Goal: Task Accomplishment & Management: Manage account settings

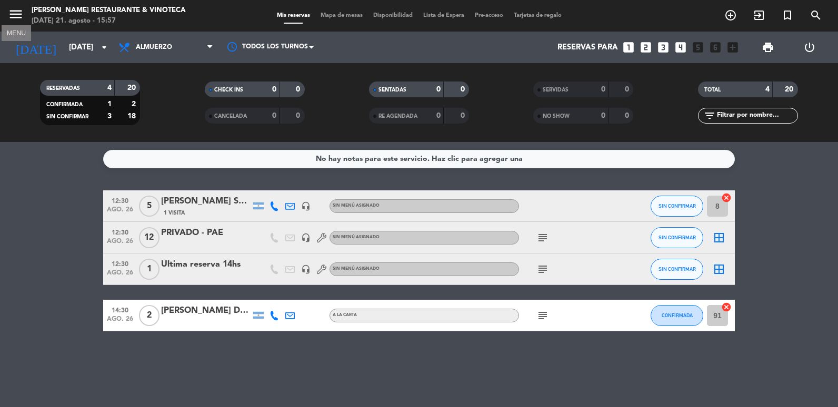
click at [21, 18] on icon "menu" at bounding box center [16, 14] width 16 height 16
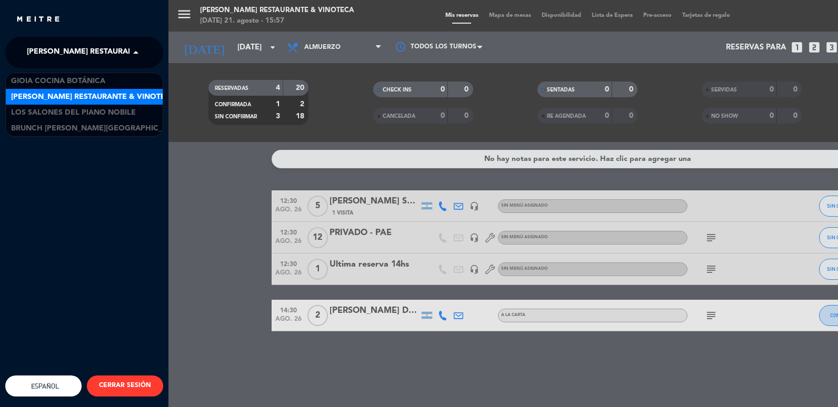
click at [134, 53] on span at bounding box center [138, 53] width 18 height 22
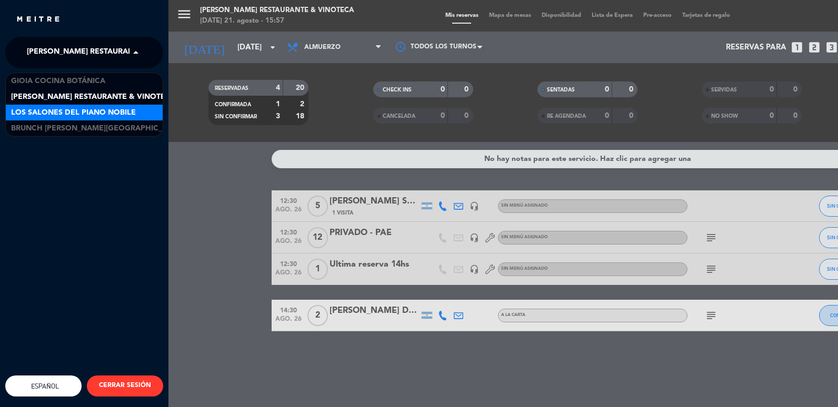
click at [103, 117] on span "Los Salones del Piano Nobile" at bounding box center [73, 113] width 125 height 12
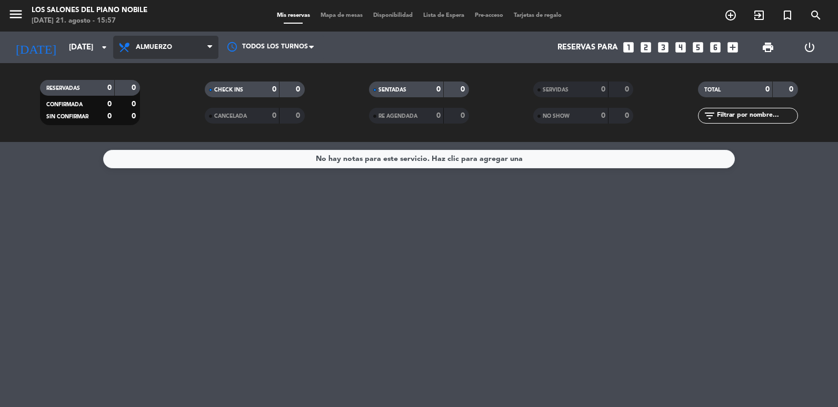
click at [180, 53] on span "Almuerzo" at bounding box center [165, 47] width 105 height 23
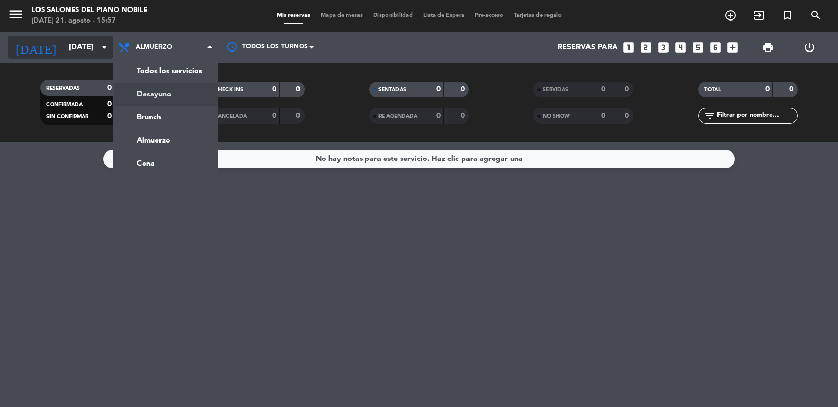
click at [77, 41] on input "[DATE]" at bounding box center [114, 47] width 101 height 19
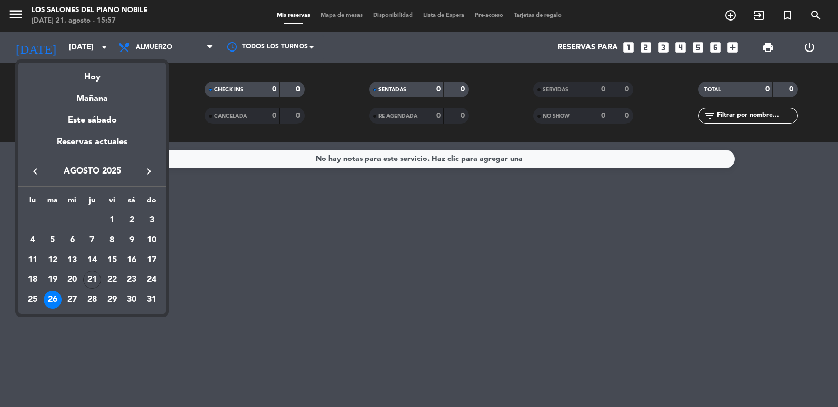
click at [148, 172] on icon "keyboard_arrow_right" at bounding box center [149, 171] width 13 height 13
click at [54, 280] on div "16" at bounding box center [53, 280] width 18 height 18
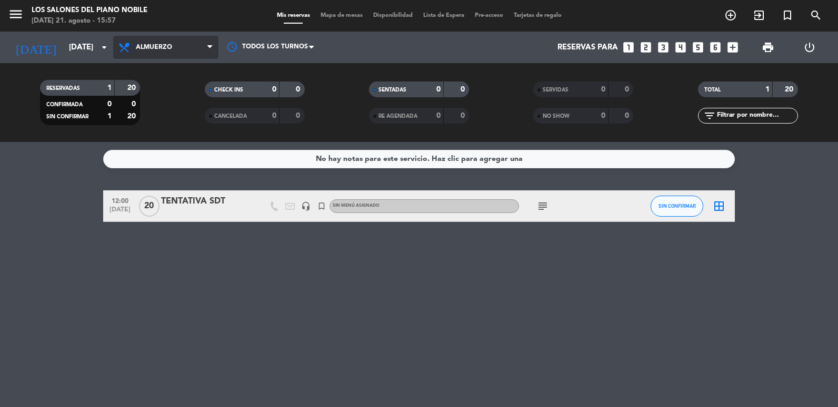
click at [157, 57] on span "Almuerzo" at bounding box center [165, 47] width 105 height 23
click at [146, 120] on div "menu Los Salones del Piano [PERSON_NAME] [DATE] 21. agosto - 15:57 Mis reservas…" at bounding box center [419, 71] width 838 height 142
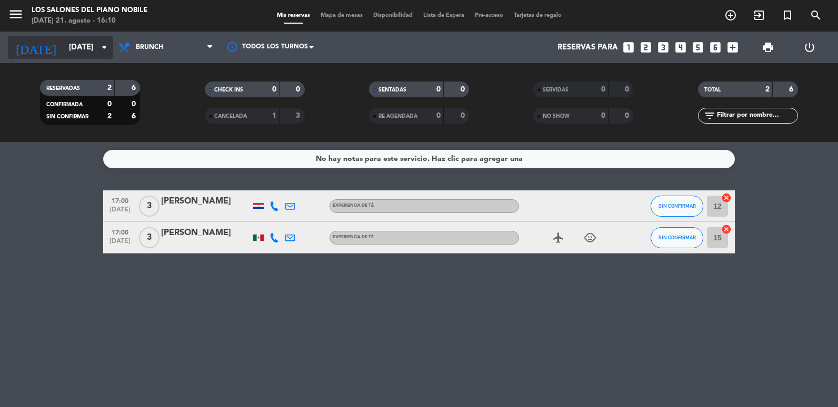
click at [64, 40] on input "[DATE]" at bounding box center [114, 47] width 101 height 19
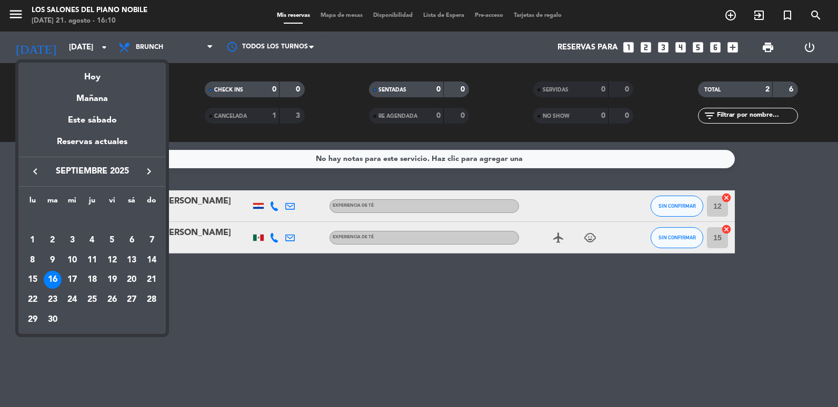
click at [39, 167] on icon "keyboard_arrow_left" at bounding box center [35, 171] width 13 height 13
click at [91, 277] on div "21" at bounding box center [92, 280] width 18 height 18
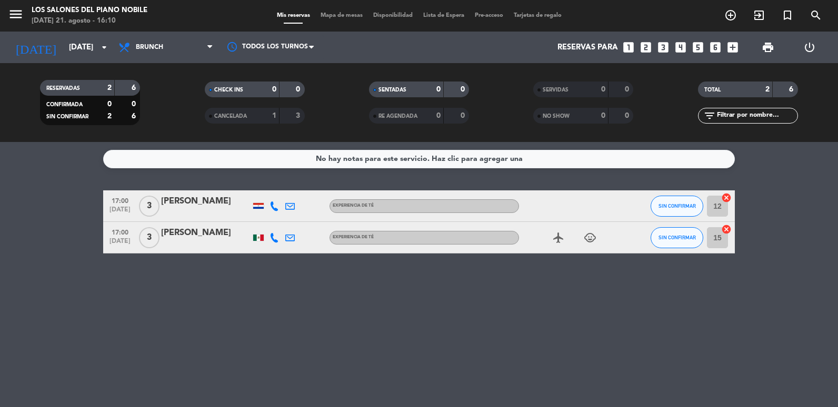
type input "jue. 21 ago."
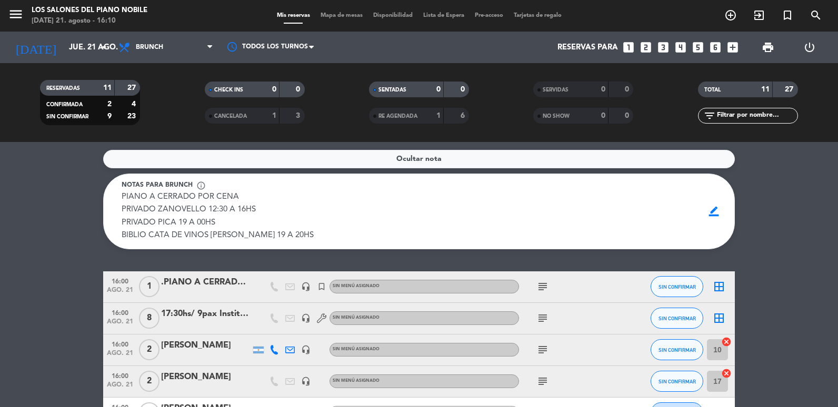
click at [648, 43] on icon "looks_two" at bounding box center [646, 48] width 14 height 14
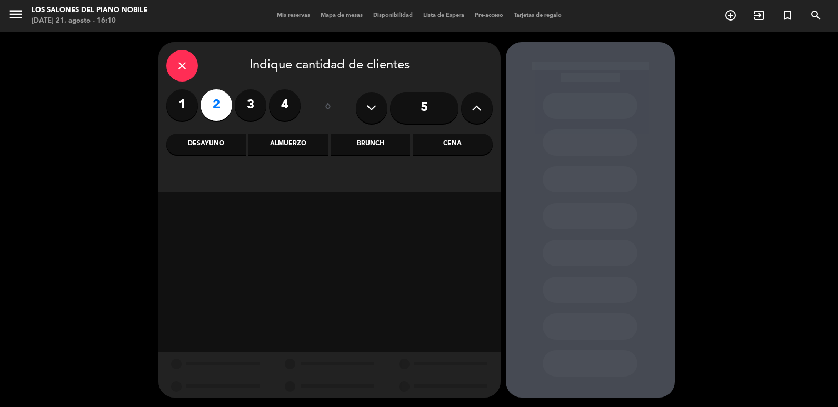
click at [372, 140] on div "Brunch" at bounding box center [369, 144] width 79 height 21
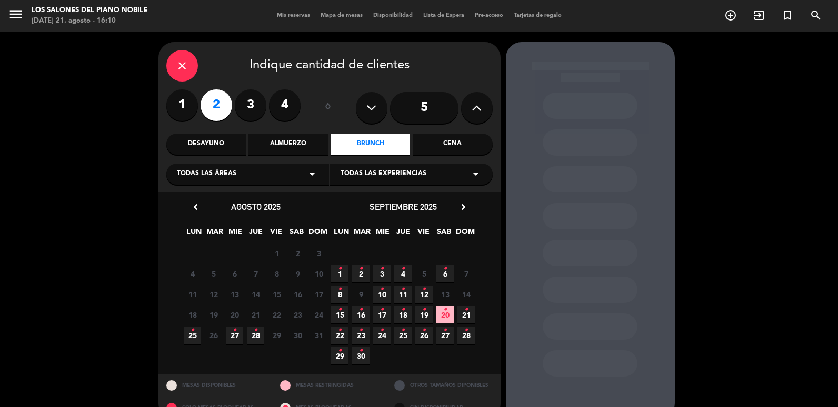
click at [359, 141] on div "Brunch" at bounding box center [369, 144] width 79 height 21
click at [166, 59] on div "close Indique cantidad de clientes" at bounding box center [329, 66] width 326 height 32
click at [174, 63] on div "close" at bounding box center [182, 66] width 32 height 32
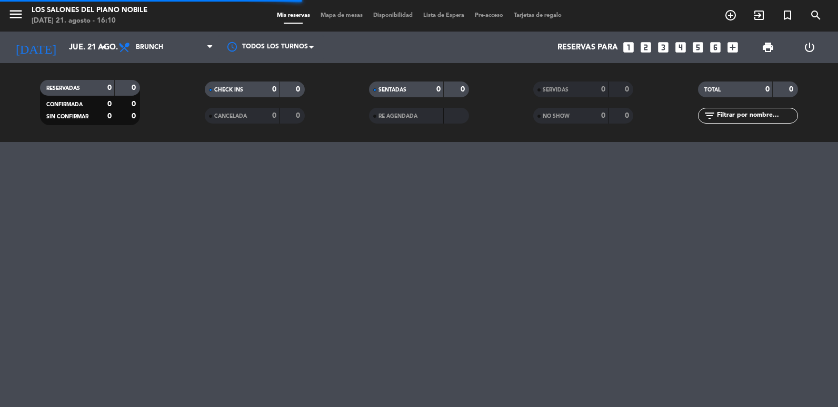
click at [27, 14] on span "menu" at bounding box center [20, 16] width 24 height 25
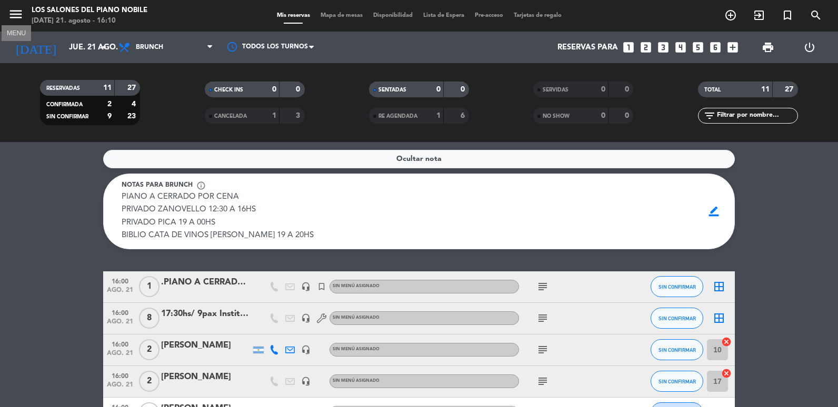
click at [18, 18] on icon "menu" at bounding box center [16, 14] width 16 height 16
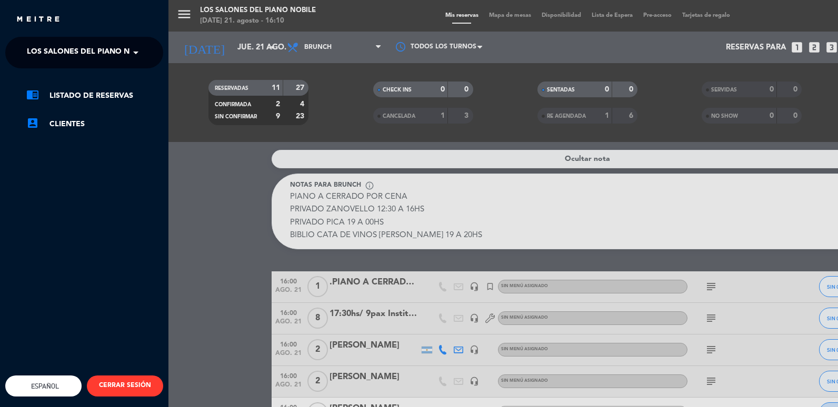
click at [138, 60] on span at bounding box center [138, 53] width 18 height 22
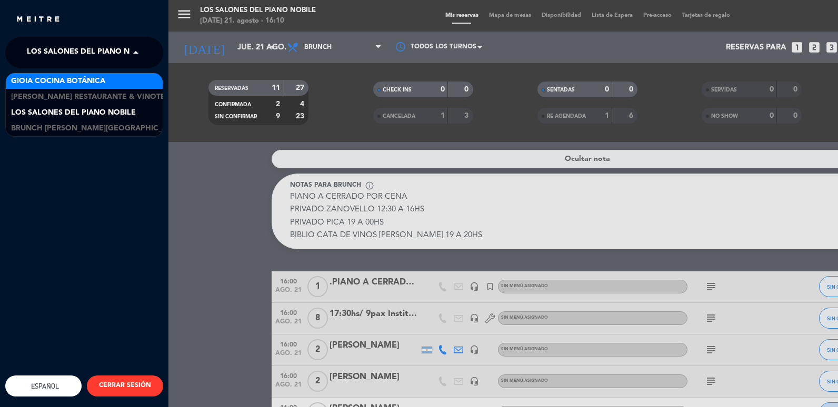
click at [111, 88] on div "Gioia Cocina Botánica" at bounding box center [84, 81] width 157 height 16
